Goal: Find specific page/section: Find specific page/section

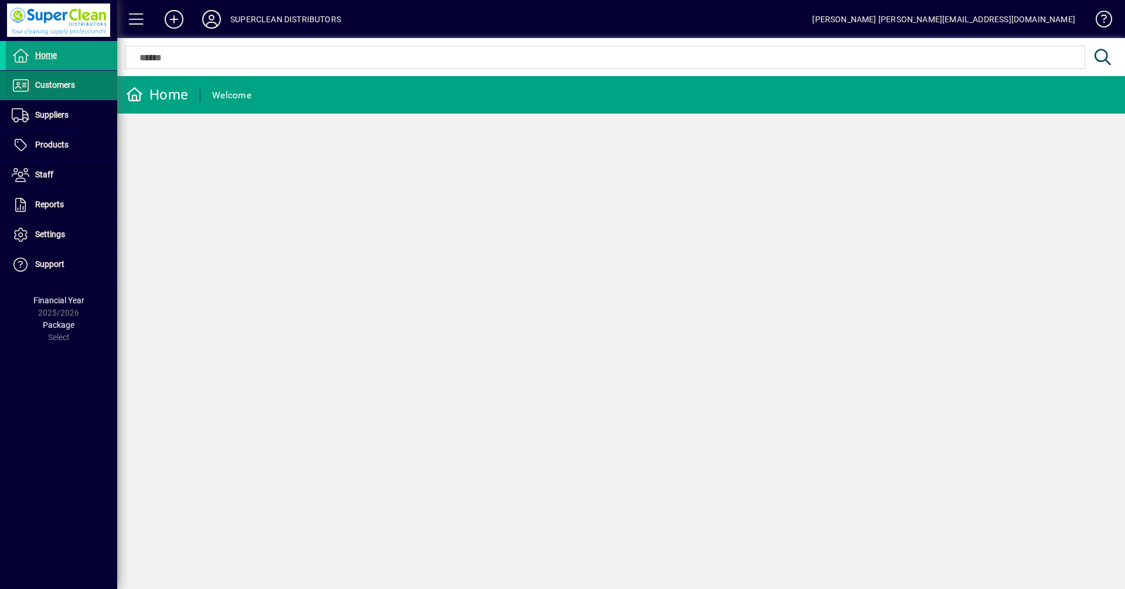
click at [69, 87] on span "Customers" at bounding box center [55, 84] width 40 height 9
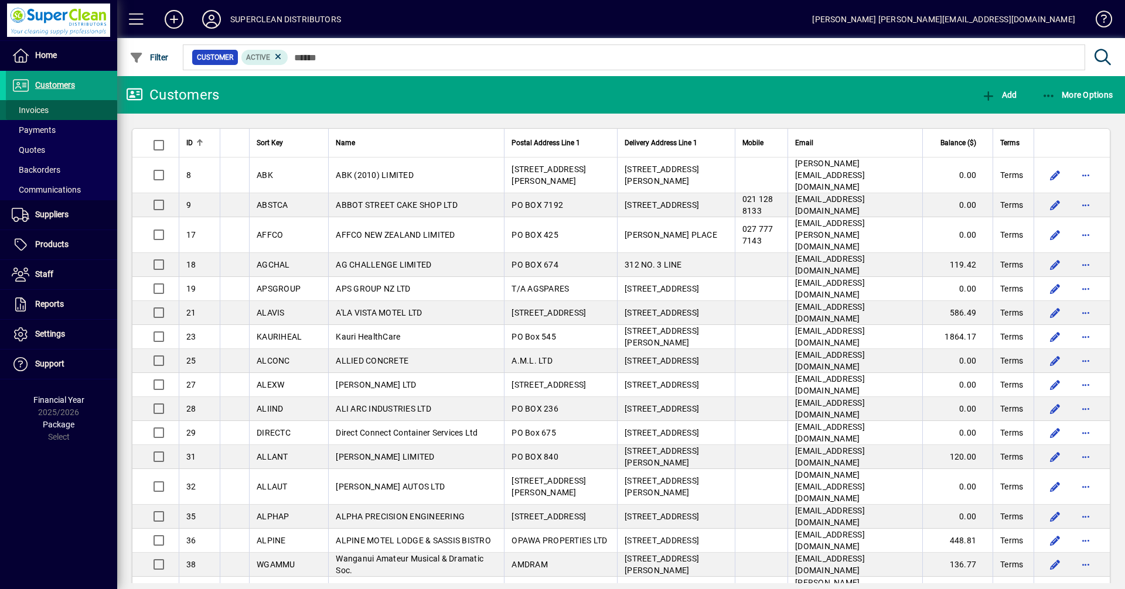
click at [39, 111] on span "Invoices" at bounding box center [30, 109] width 37 height 9
